Goal: Information Seeking & Learning: Learn about a topic

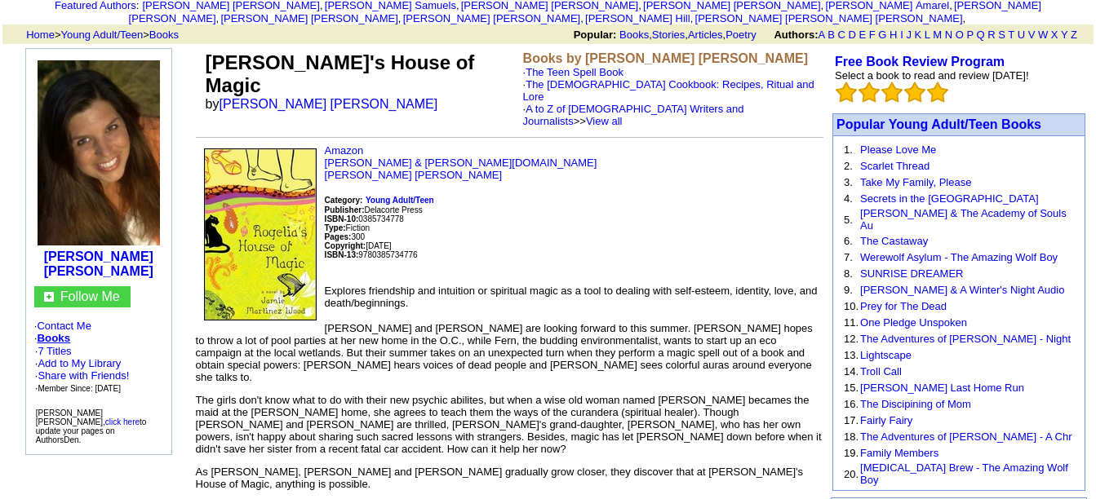
scroll to position [163, 0]
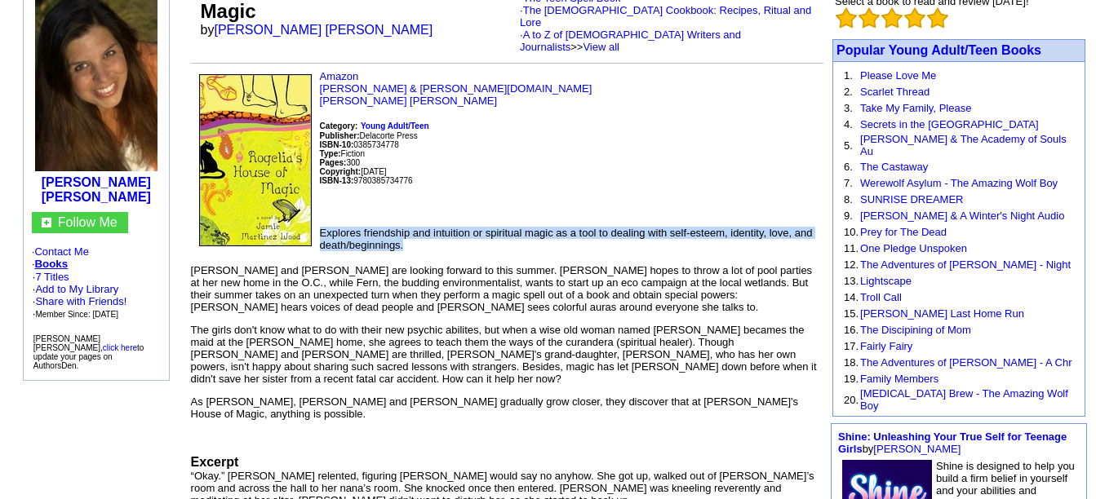
drag, startPoint x: 393, startPoint y: 211, endPoint x: 319, endPoint y: 196, distance: 75.9
click at [319, 227] on p "Explores friendship and intuition or spiritual magic as a tool to dealing with …" at bounding box center [507, 239] width 632 height 24
copy font "Explores friendship and intuition or spiritual magic as a tool to dealing with …"
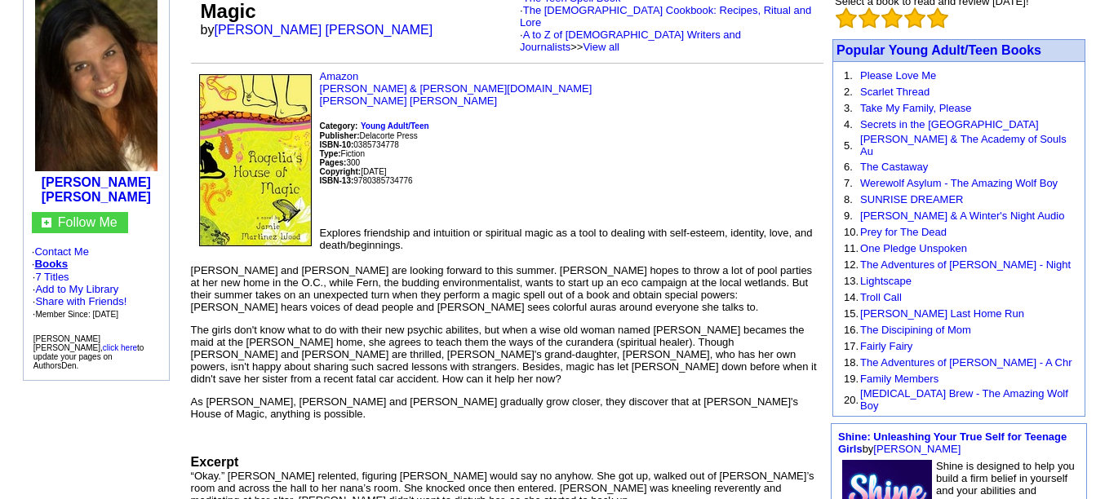
click at [546, 95] on p "Amazon Barnes & Noble.com Jamie Martinez Wood Category: Young Adult/Teen Publis…" at bounding box center [507, 142] width 632 height 144
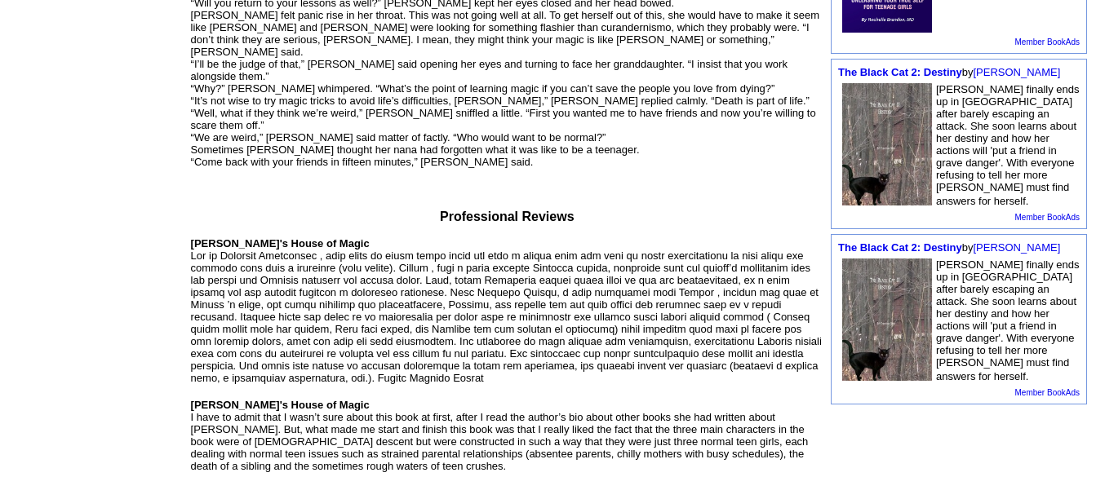
scroll to position [816, 0]
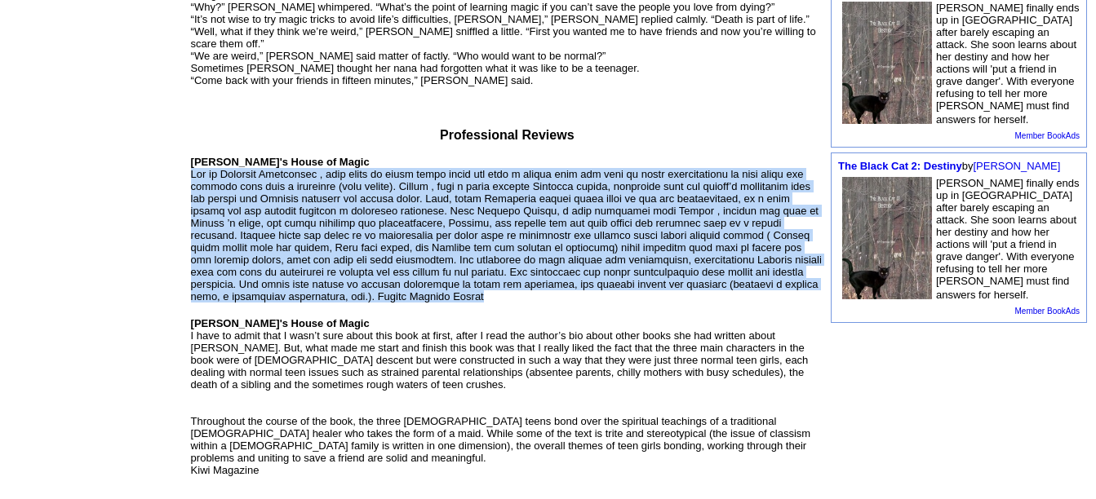
drag, startPoint x: 267, startPoint y: 215, endPoint x: 193, endPoint y: 91, distance: 143.9
click at [193, 156] on p "Rogelia's House of Magic Rogelia's House of Magic I have to admit that I wasn’t…" at bounding box center [507, 331] width 632 height 350
copy font "Set in Southern California , this novel is about three teens who find a common …"
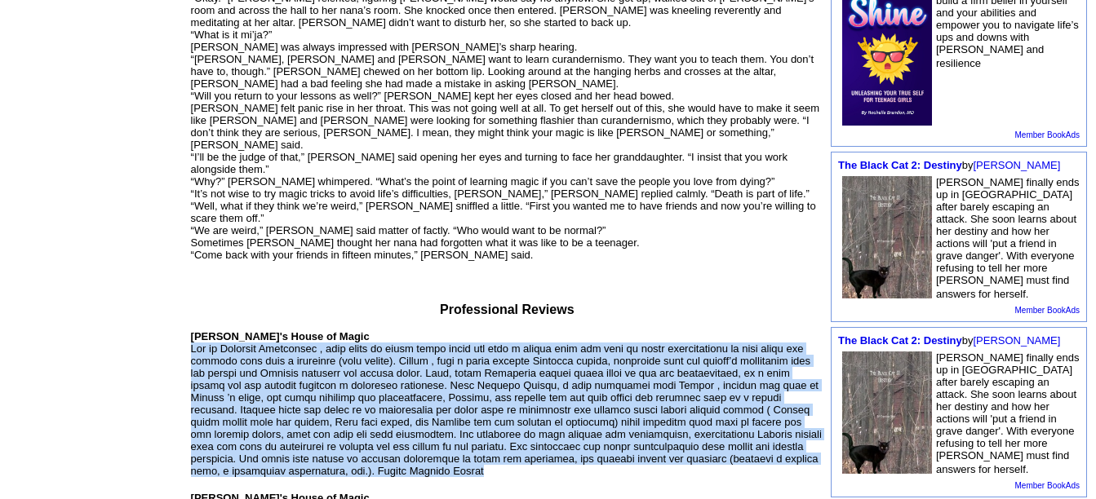
scroll to position [653, 0]
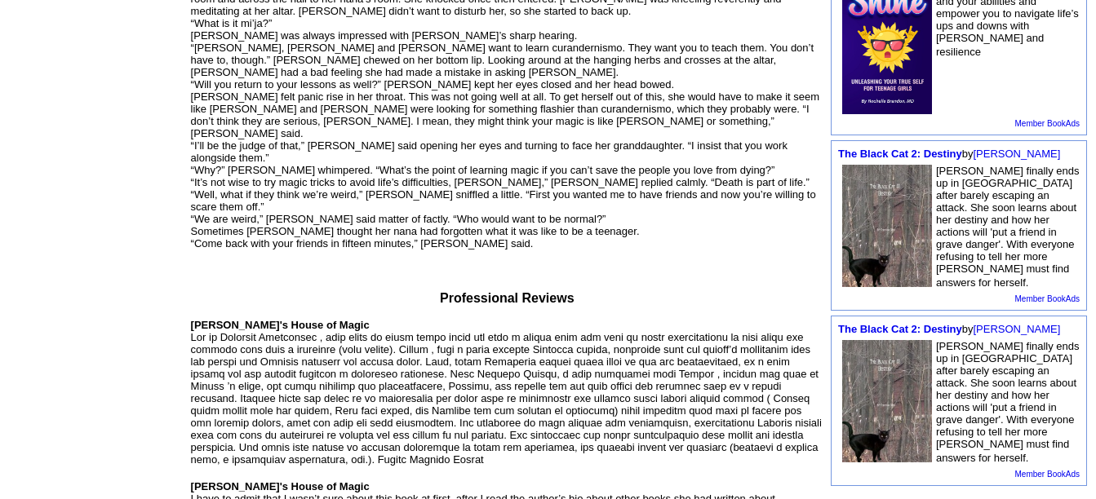
click at [91, 264] on td "Jamie Martinez Wood Follow Me · Contact Me · Books · 7 Titles · Add to My Libra…" at bounding box center [96, 163] width 184 height 1363
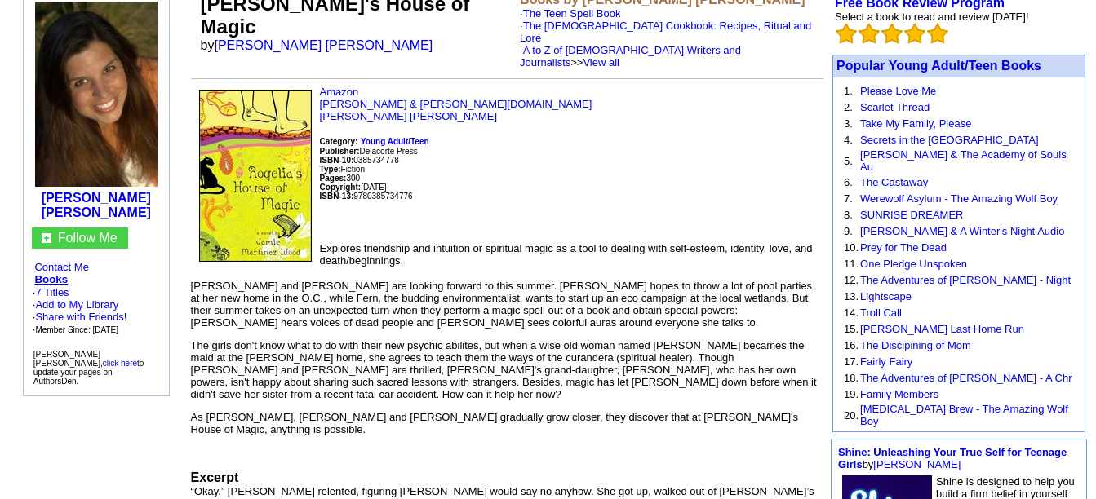
scroll to position [0, 0]
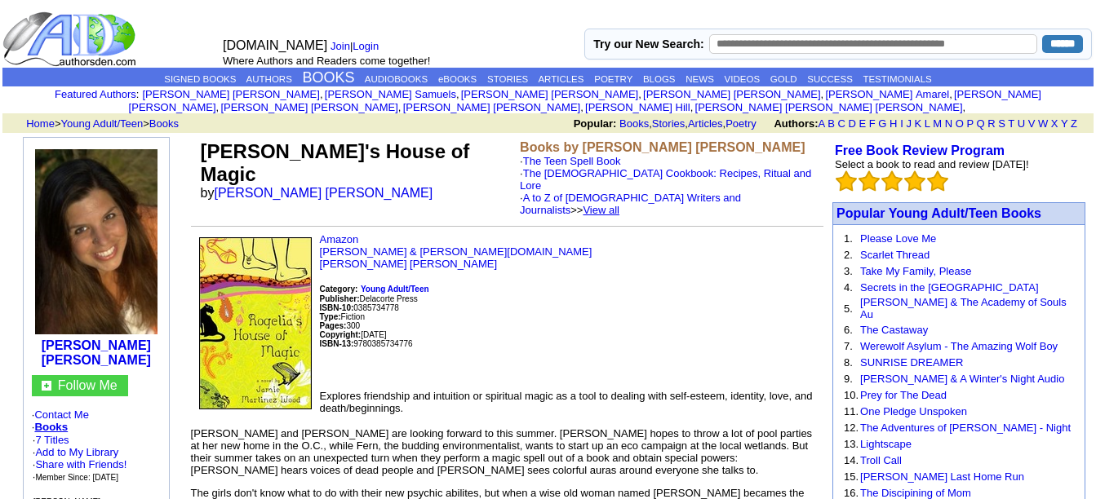
click at [619, 204] on link "View all" at bounding box center [601, 210] width 37 height 12
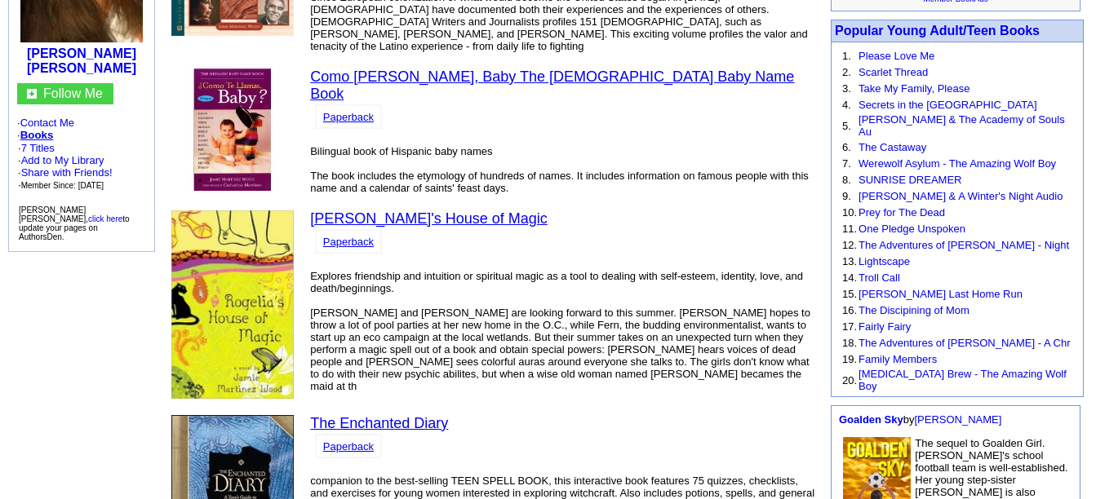
scroll to position [408, 0]
